Goal: Information Seeking & Learning: Check status

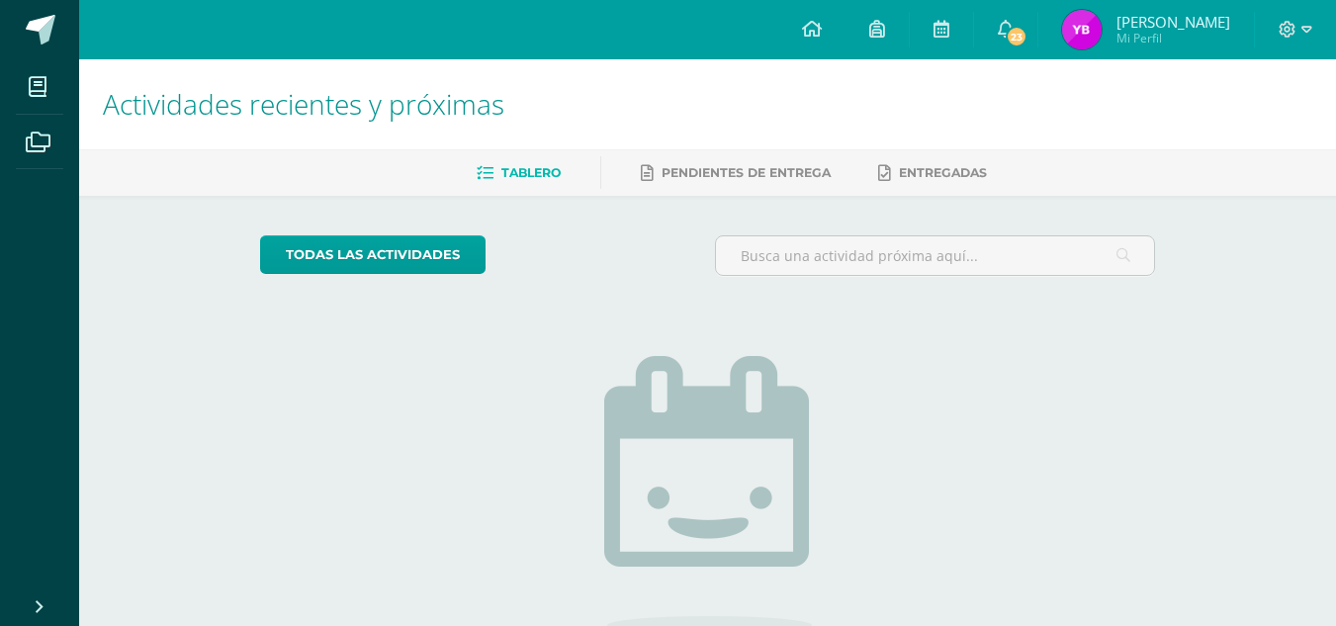
click at [394, 342] on div "todas las Actividades No tienes actividades Échale un vistazo a los demás perío…" at bounding box center [707, 501] width 974 height 611
click at [1108, 36] on span "Yessica Dulce María Mi Perfil" at bounding box center [1146, 30] width 176 height 40
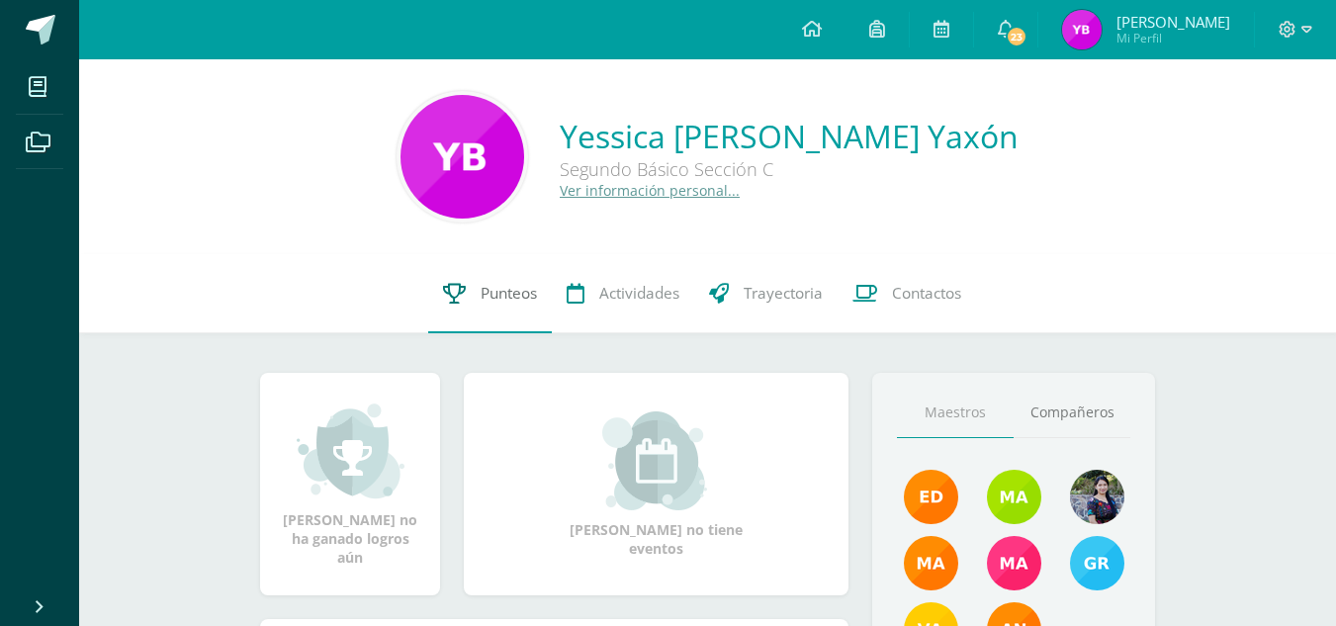
click at [510, 280] on link "Punteos" at bounding box center [490, 293] width 124 height 79
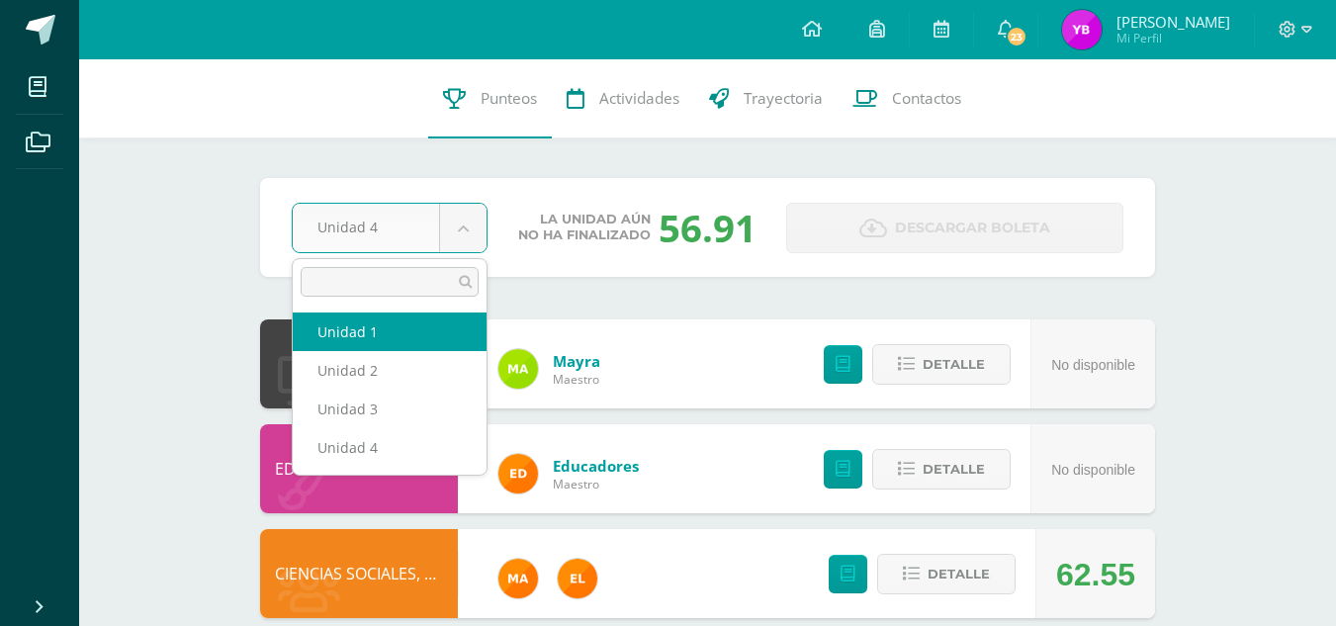
select select "Unidad 1"
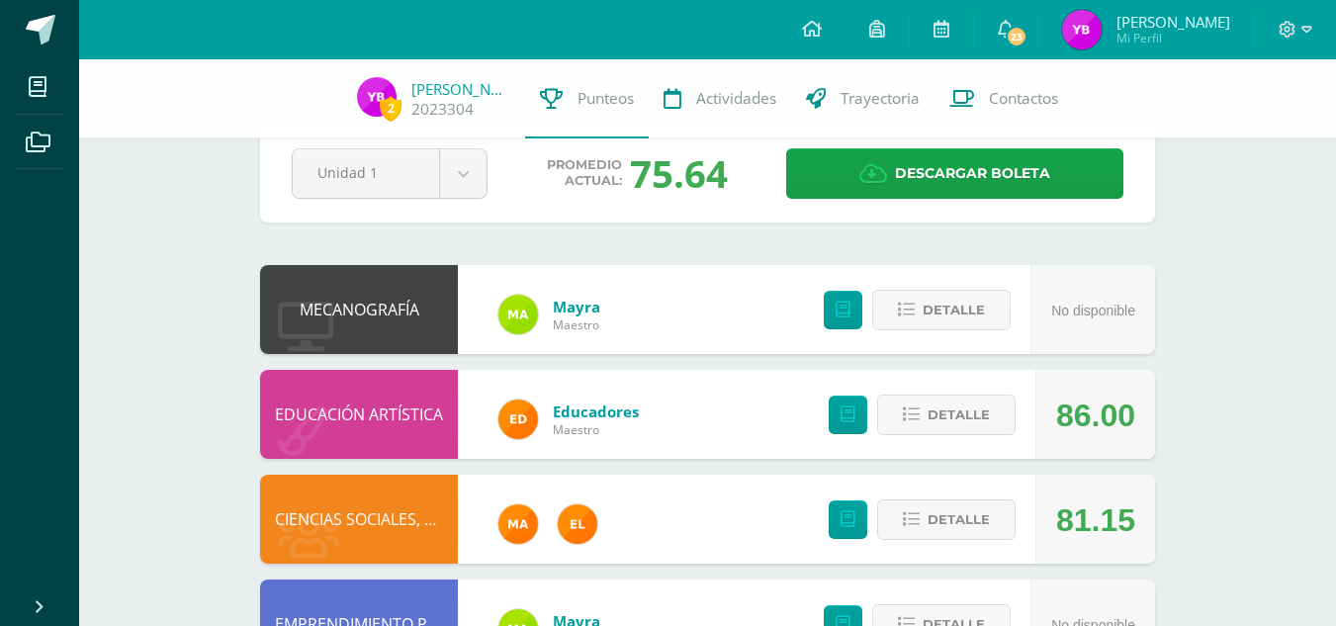
scroll to position [44, 0]
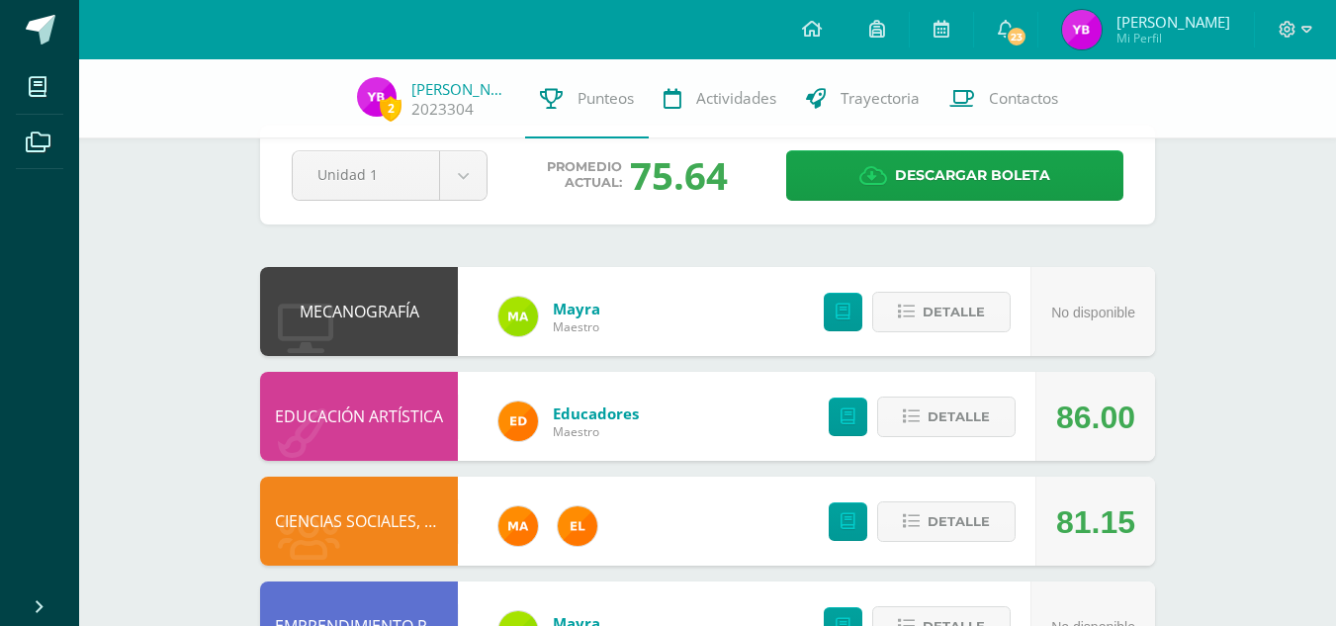
click at [488, 173] on div "Unidad 1 Unidad 1 Unidad 2 Unidad 3 Unidad 4" at bounding box center [390, 175] width 212 height 50
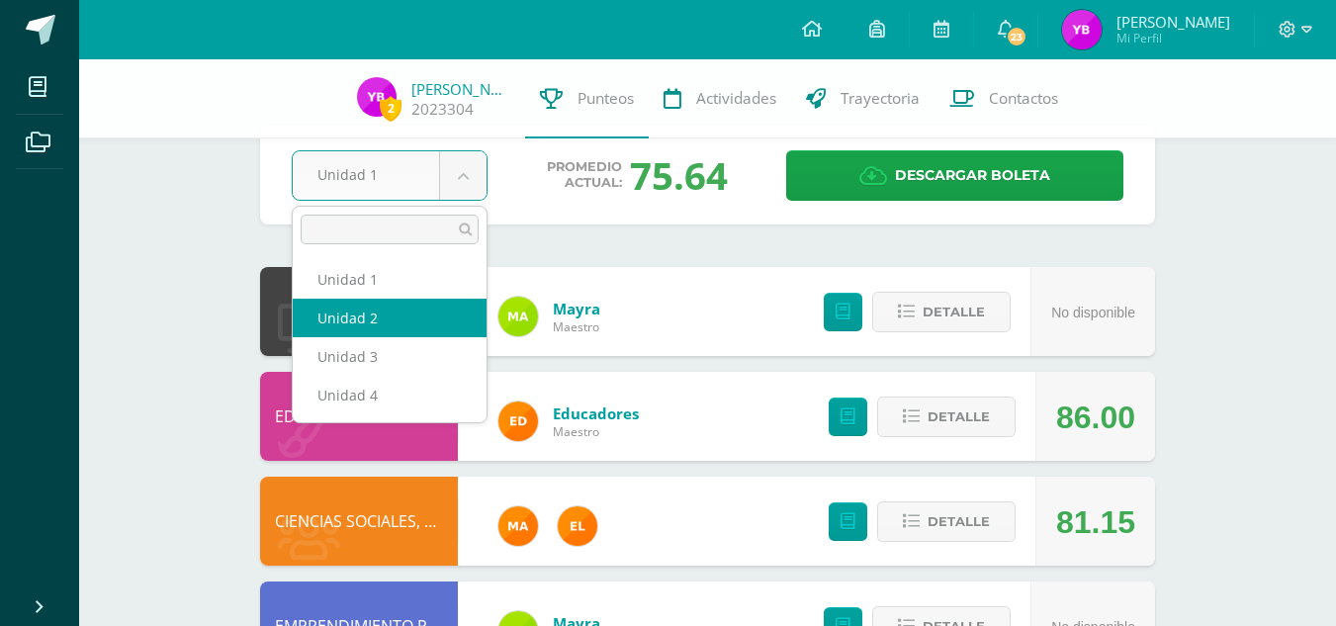
select select "Unidad 2"
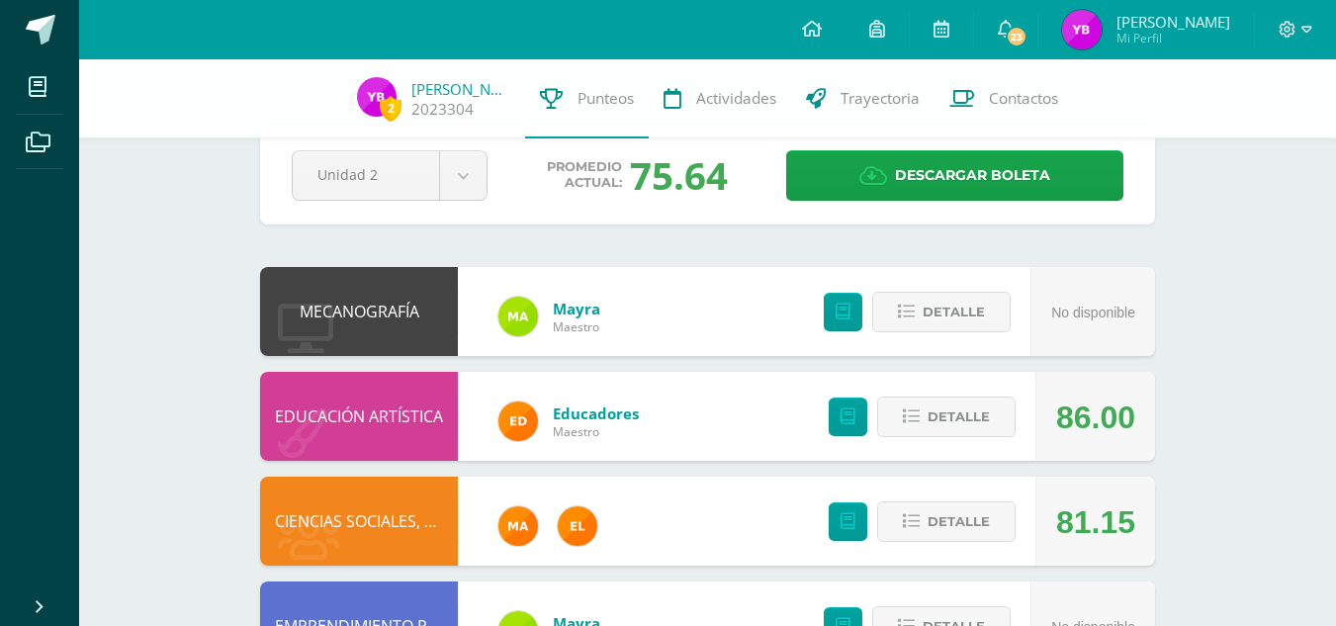
click at [458, 323] on div at bounding box center [458, 312] width 1 height 44
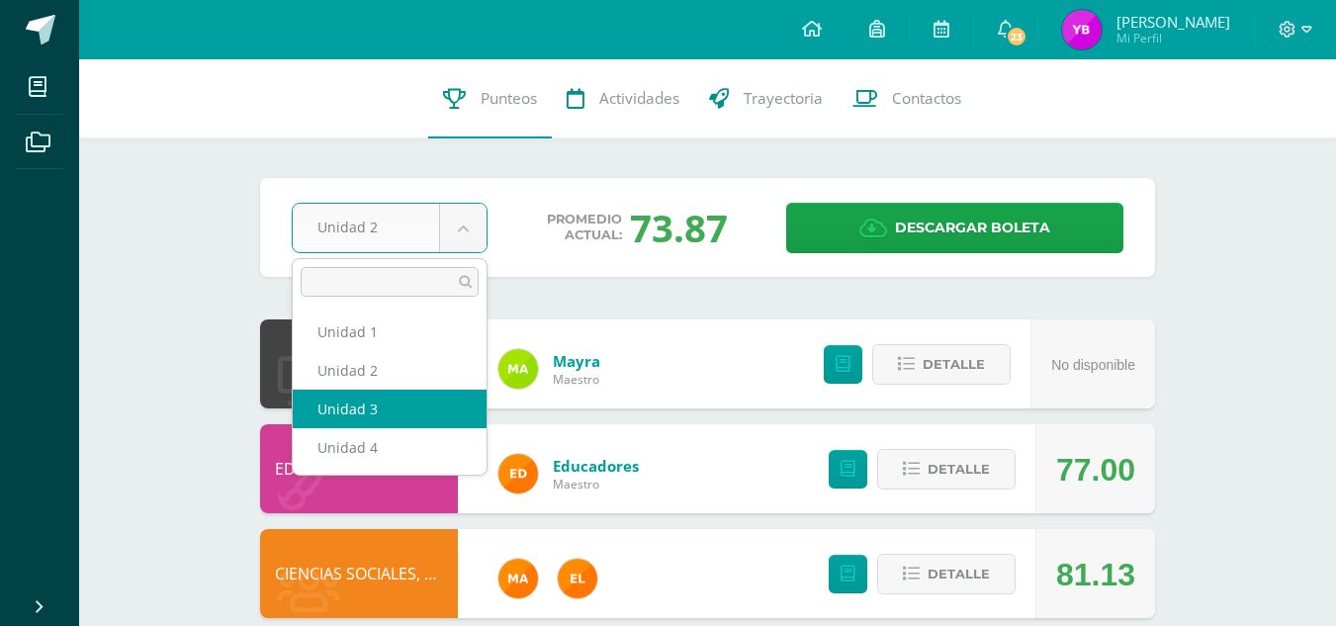
select select "Unidad 3"
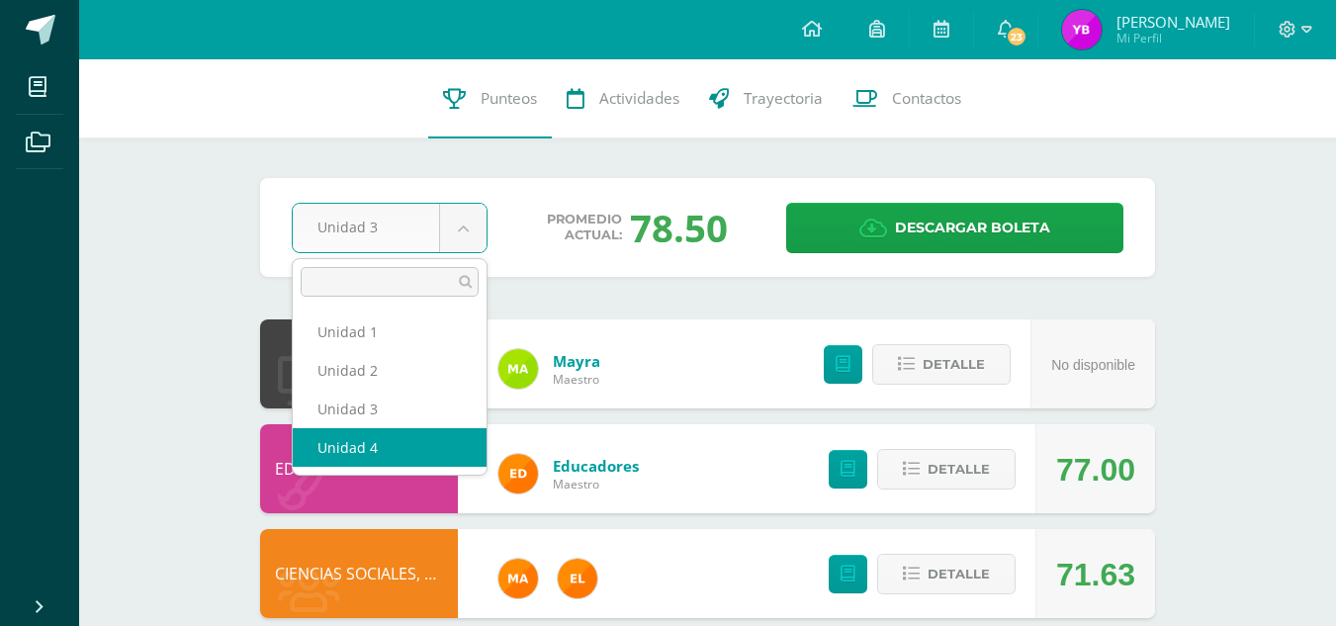
select select "Unidad 4"
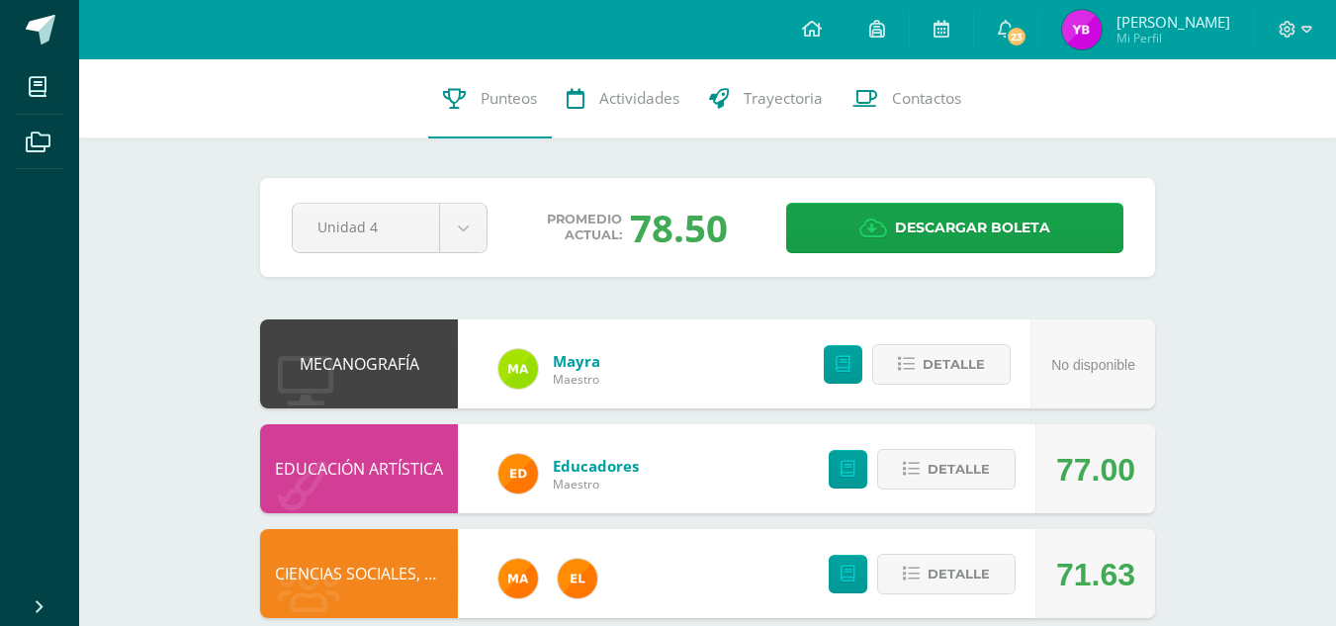
click at [435, 442] on div "EDUCACIÓN ARTÍSTICA" at bounding box center [359, 468] width 198 height 89
